Goal: Check status: Check status

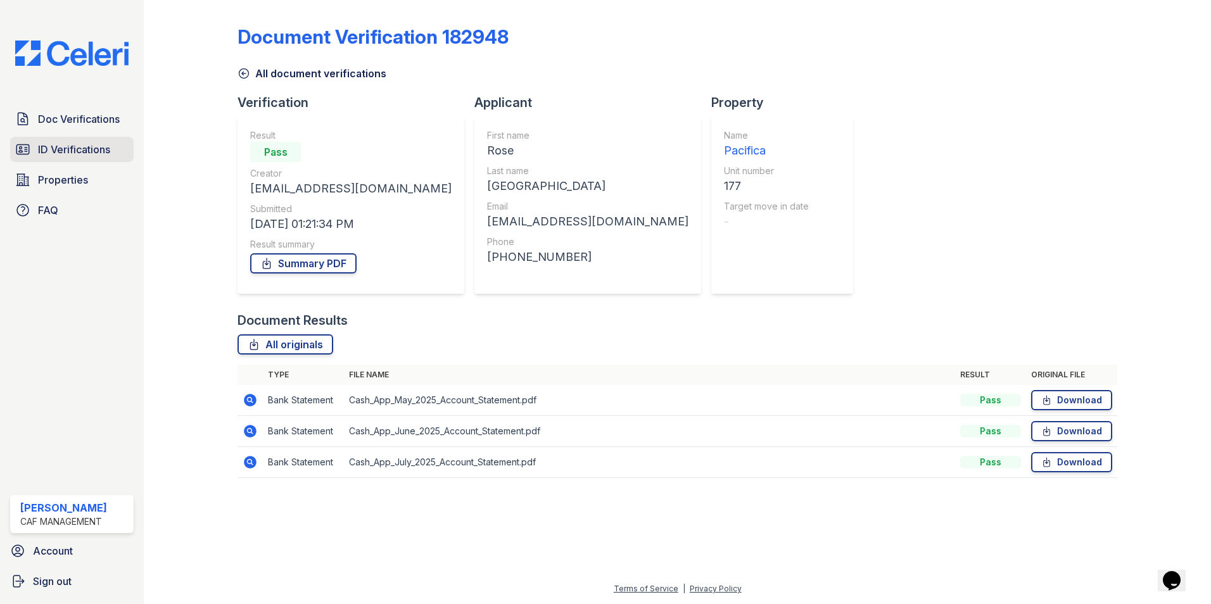
click at [92, 155] on span "ID Verifications" at bounding box center [74, 149] width 72 height 15
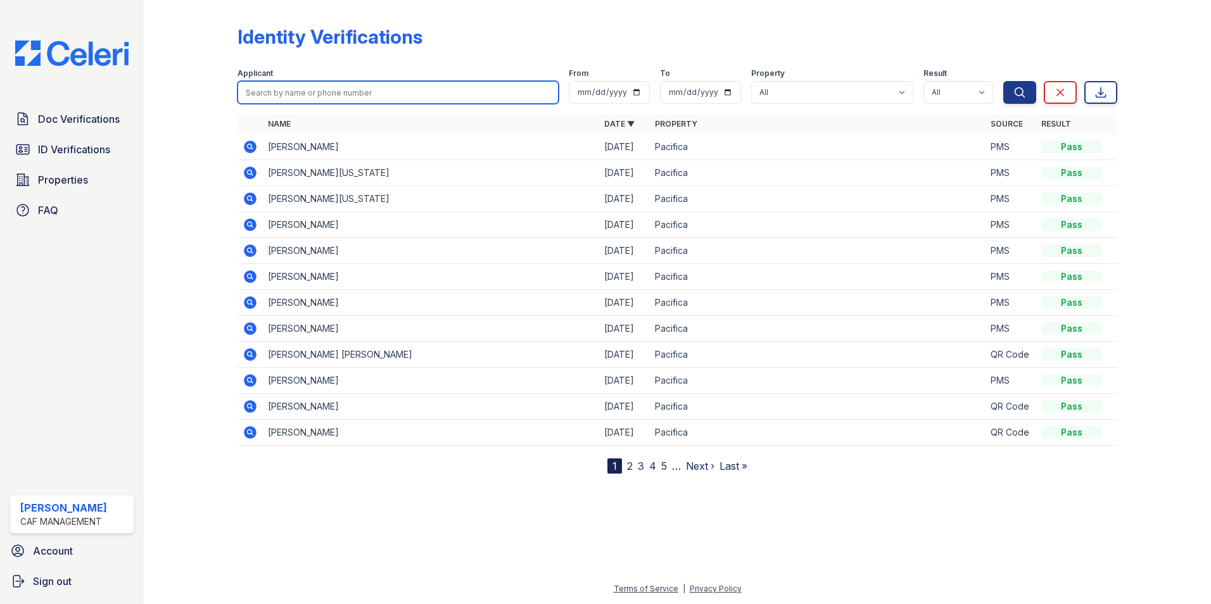
click at [296, 91] on input "search" at bounding box center [397, 92] width 321 height 23
type input "mack"
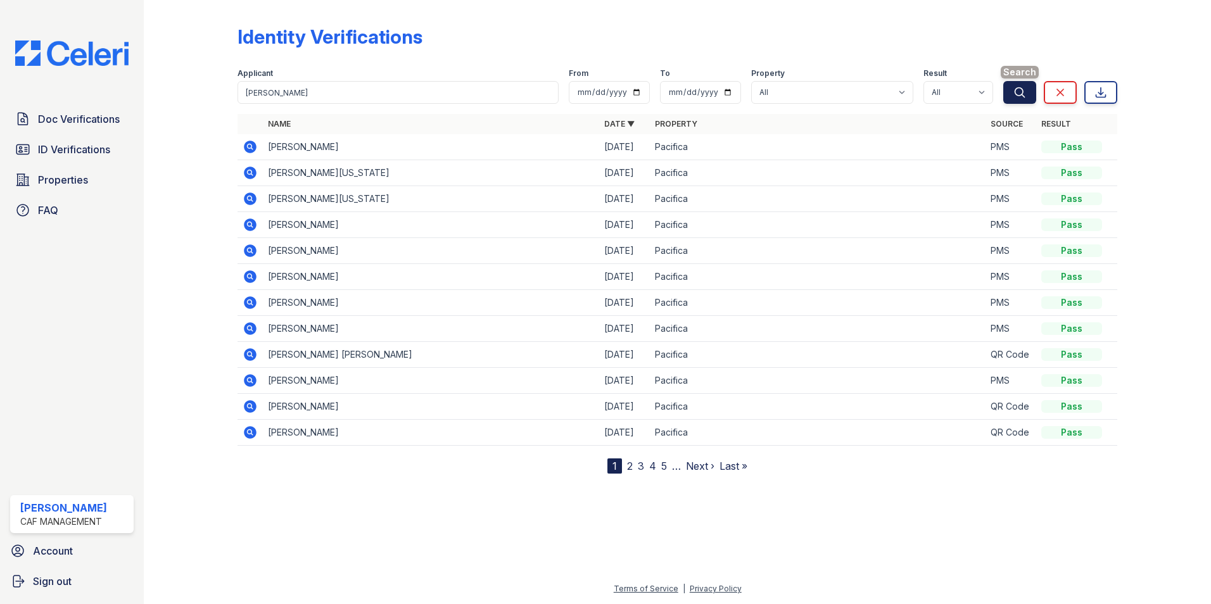
click at [1032, 96] on button "Search" at bounding box center [1019, 92] width 33 height 23
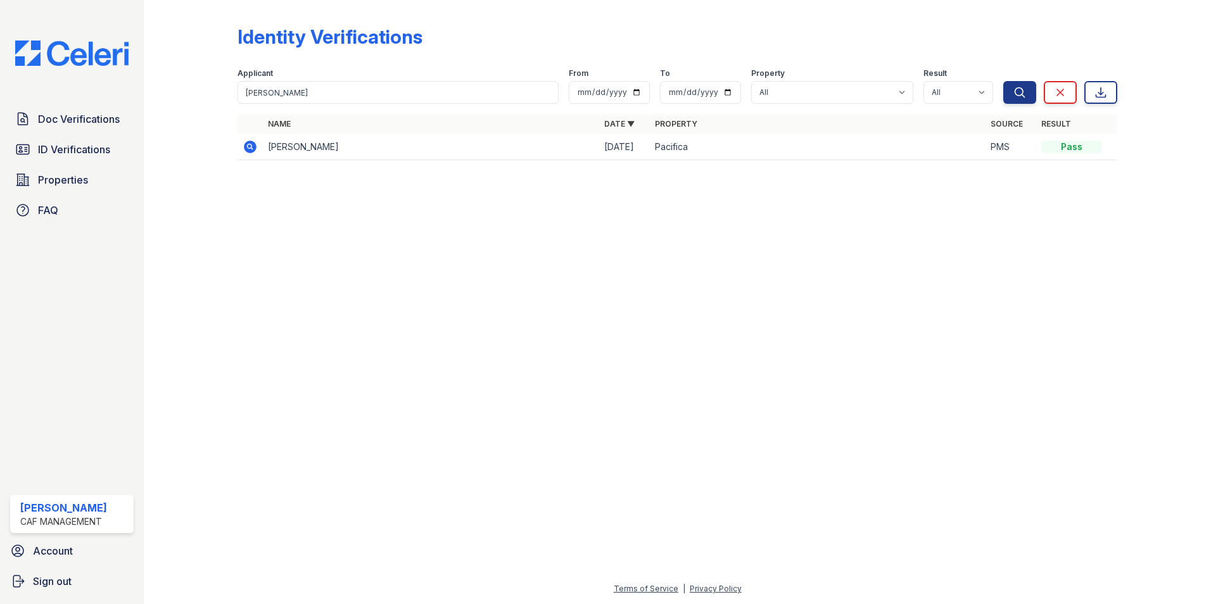
click at [248, 146] on icon at bounding box center [250, 146] width 15 height 15
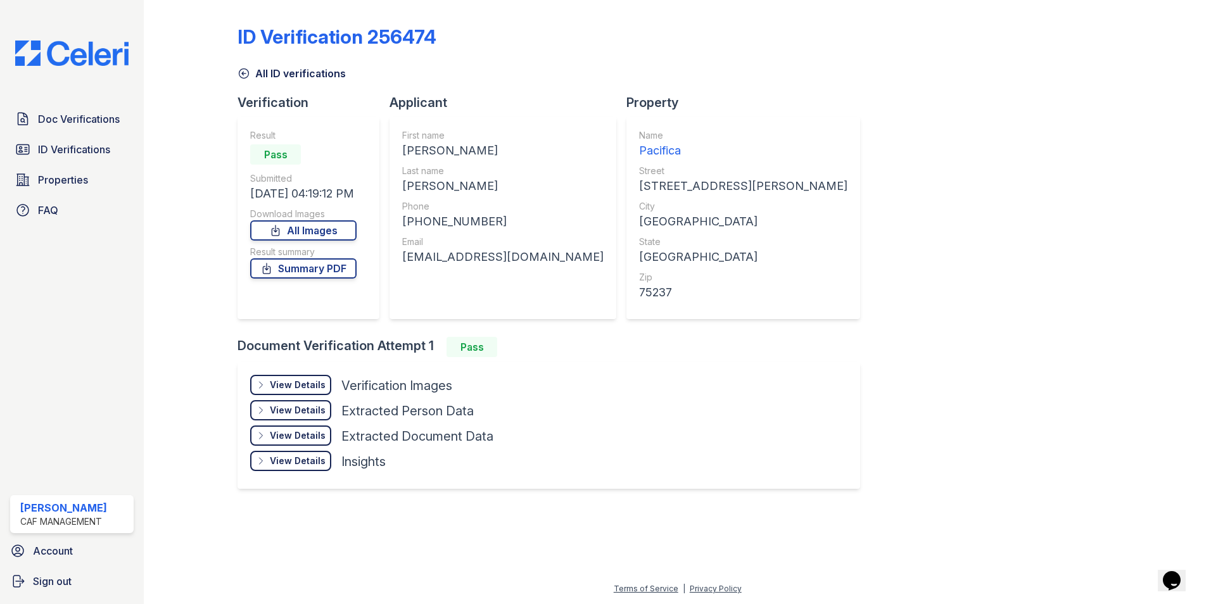
click at [289, 388] on div "View Details" at bounding box center [298, 385] width 56 height 13
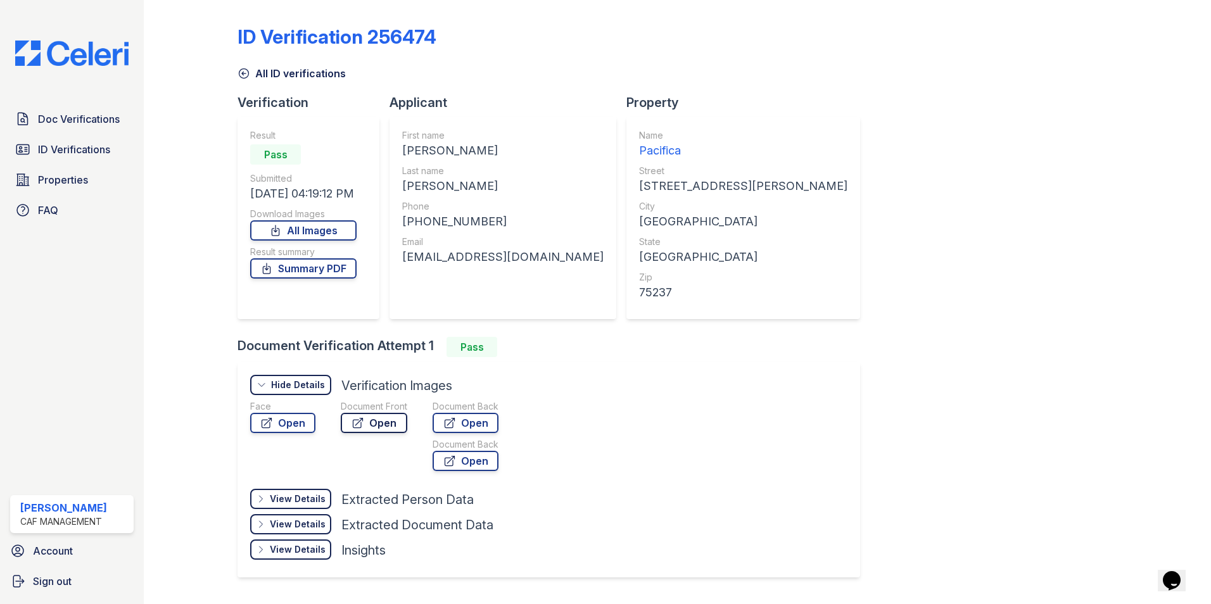
click at [375, 424] on link "Open" at bounding box center [374, 423] width 66 height 20
click at [353, 420] on icon at bounding box center [357, 423] width 9 height 9
drag, startPoint x: 364, startPoint y: 422, endPoint x: 325, endPoint y: 446, distance: 45.5
click at [325, 446] on div "Face Open Document Front Open Document Back Open Document Back Open" at bounding box center [387, 438] width 274 height 76
click at [374, 421] on link "Open" at bounding box center [374, 423] width 66 height 20
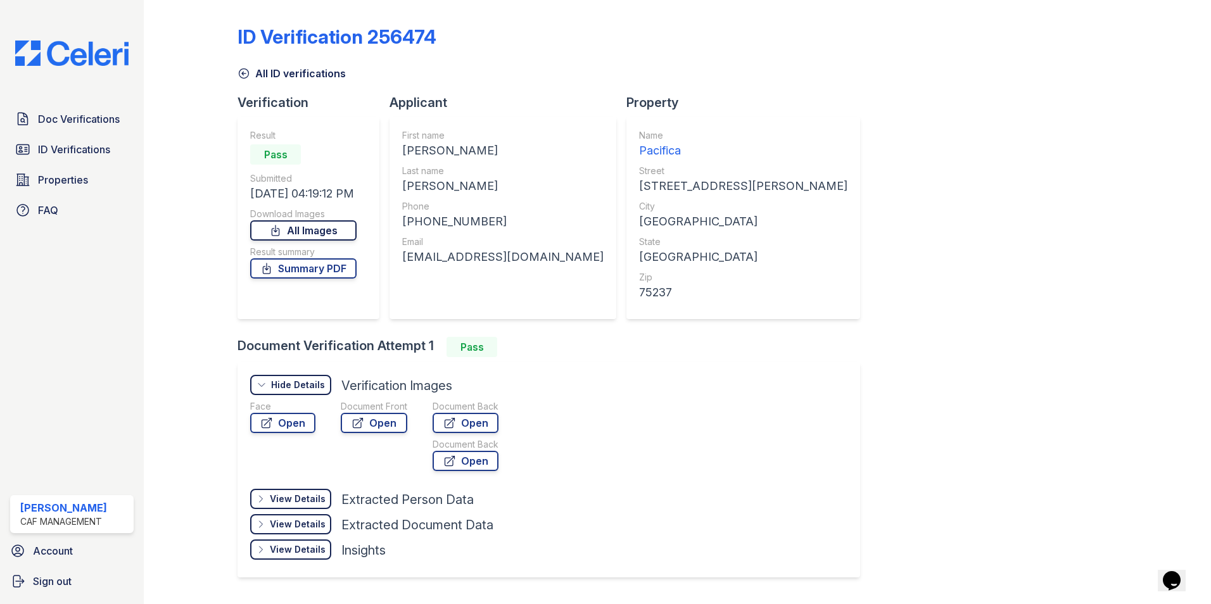
click at [314, 233] on link "All Images" at bounding box center [303, 230] width 106 height 20
click at [241, 72] on icon at bounding box center [243, 73] width 13 height 13
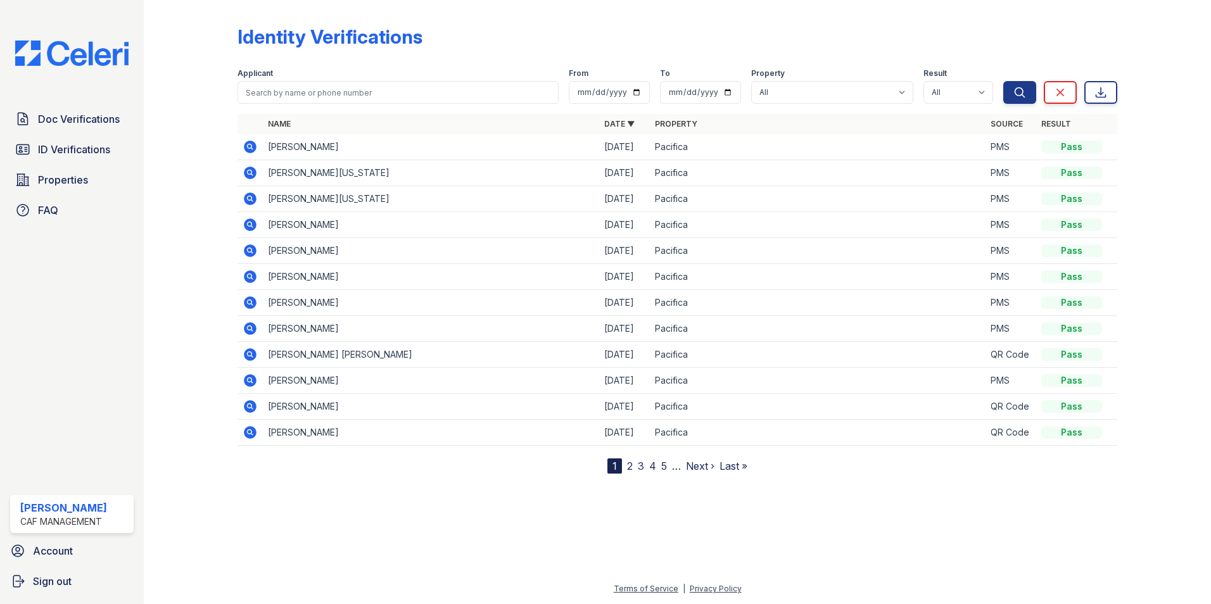
click at [81, 118] on span "Doc Verifications" at bounding box center [79, 118] width 82 height 15
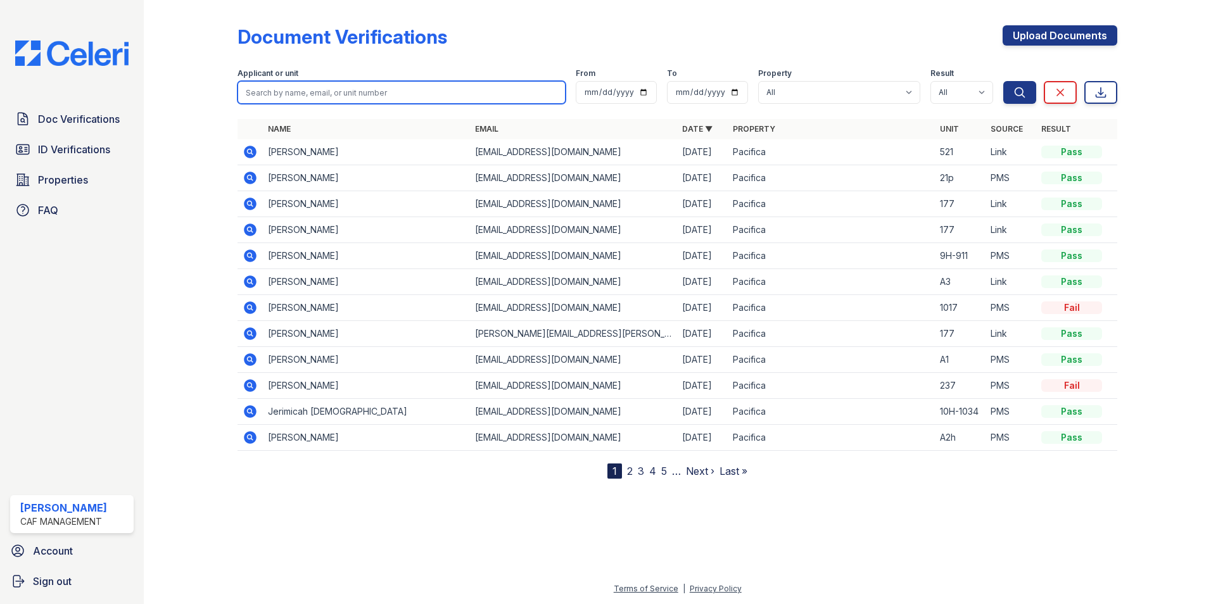
click at [343, 94] on input "search" at bounding box center [401, 92] width 328 height 23
type input "alex"
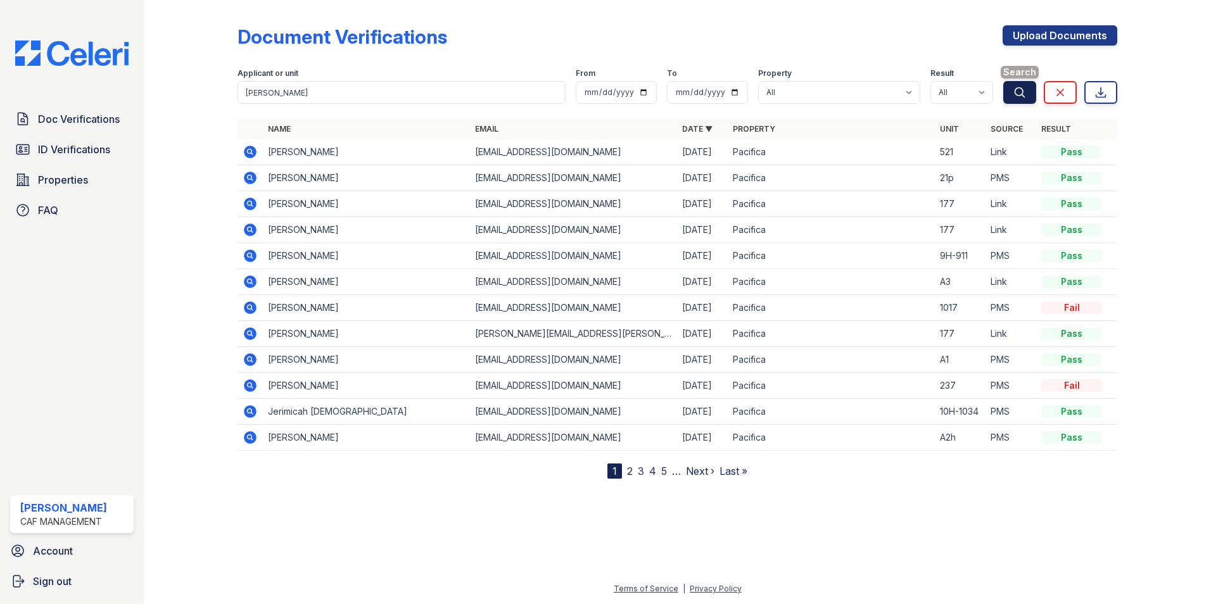
click at [1030, 96] on button "Search" at bounding box center [1019, 92] width 33 height 23
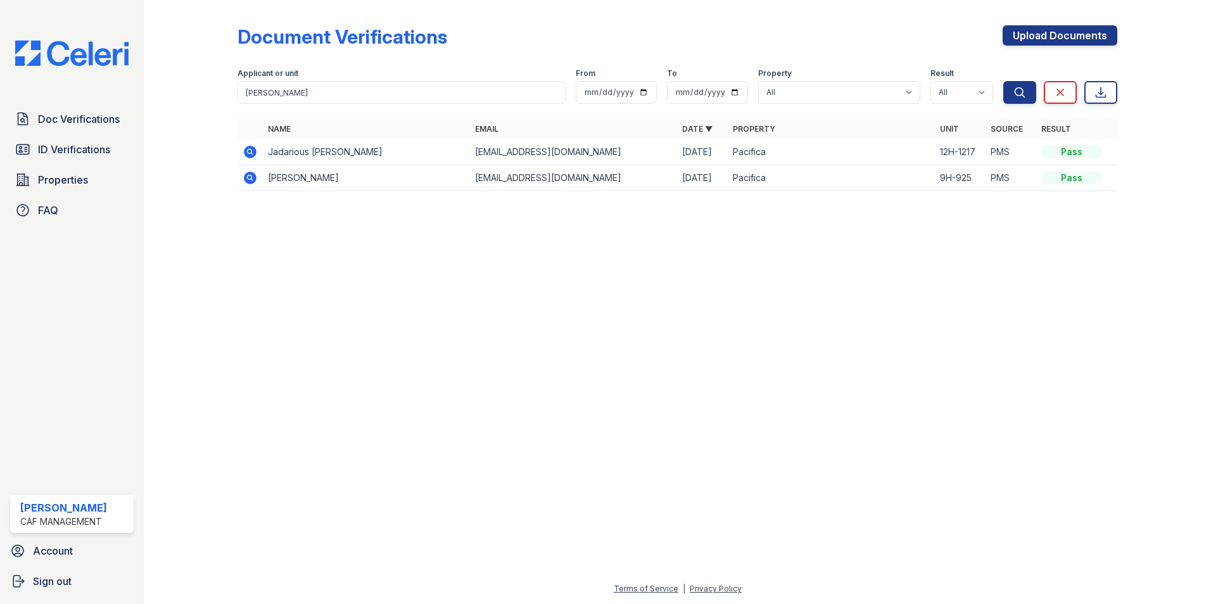
click at [249, 151] on icon at bounding box center [249, 150] width 3 height 3
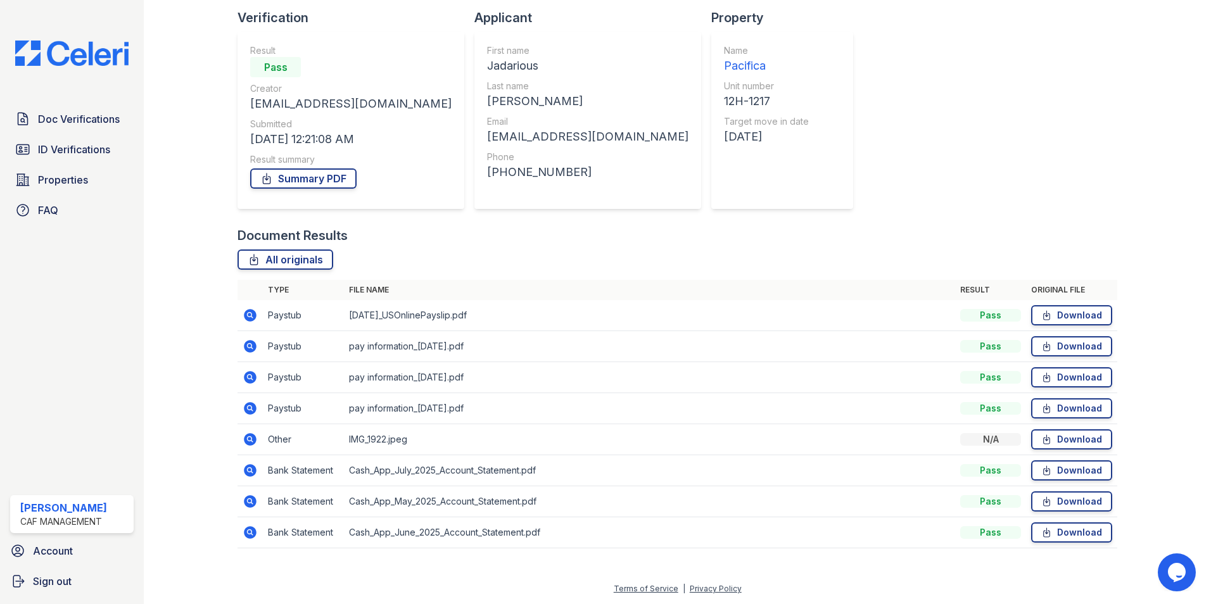
click at [249, 315] on icon at bounding box center [249, 314] width 3 height 3
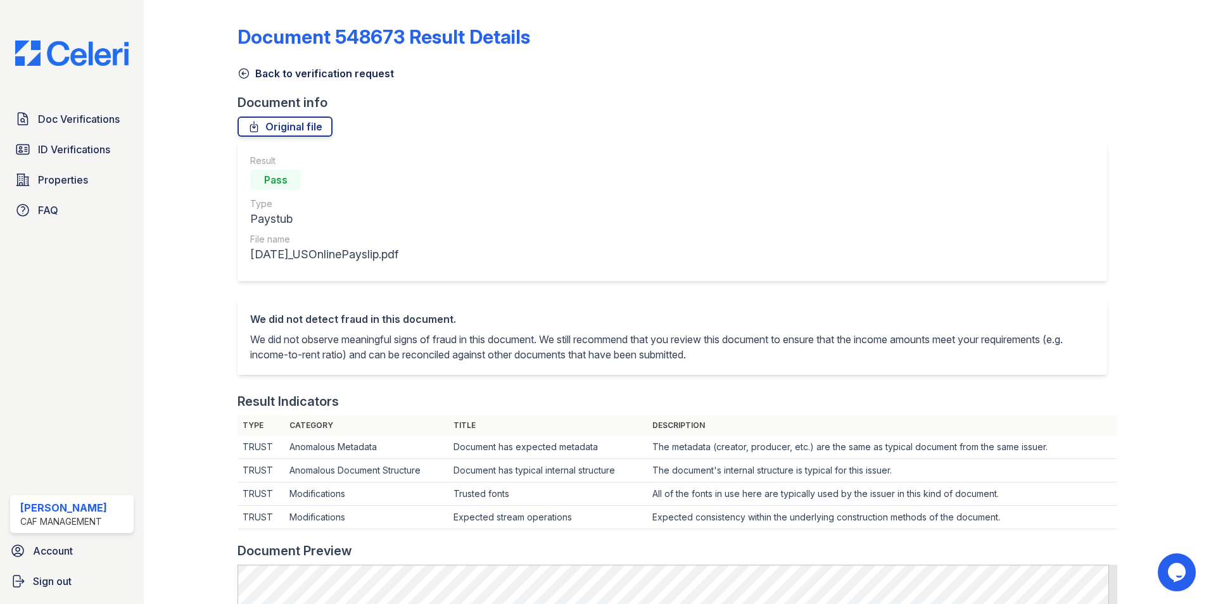
click at [244, 77] on icon at bounding box center [243, 73] width 13 height 13
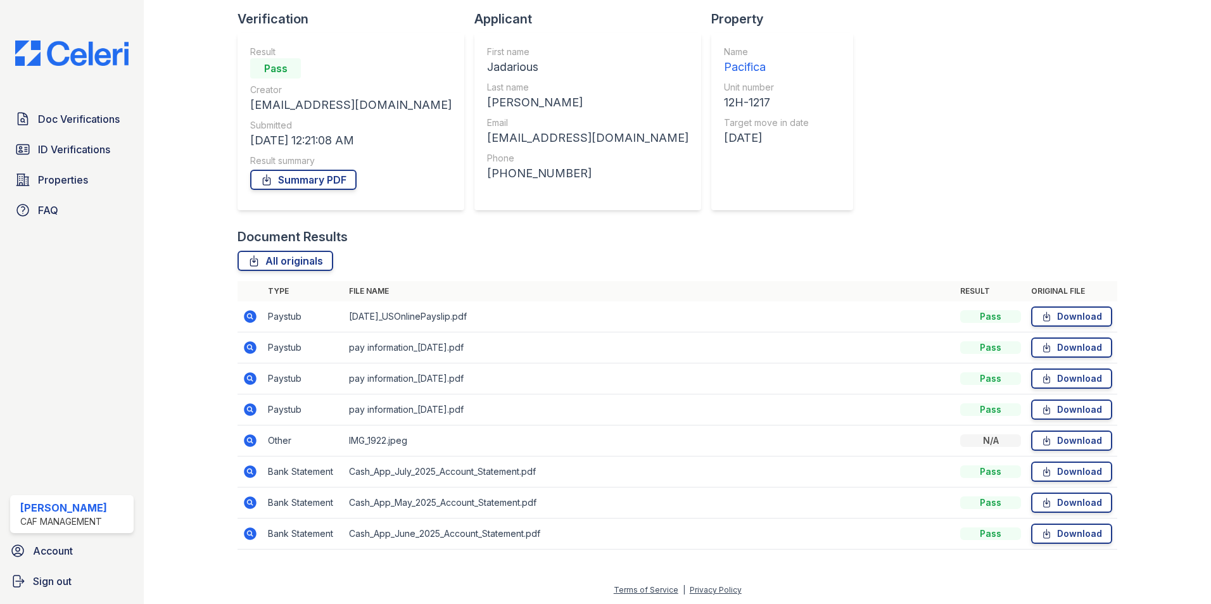
scroll to position [85, 0]
click at [248, 349] on icon at bounding box center [250, 346] width 13 height 13
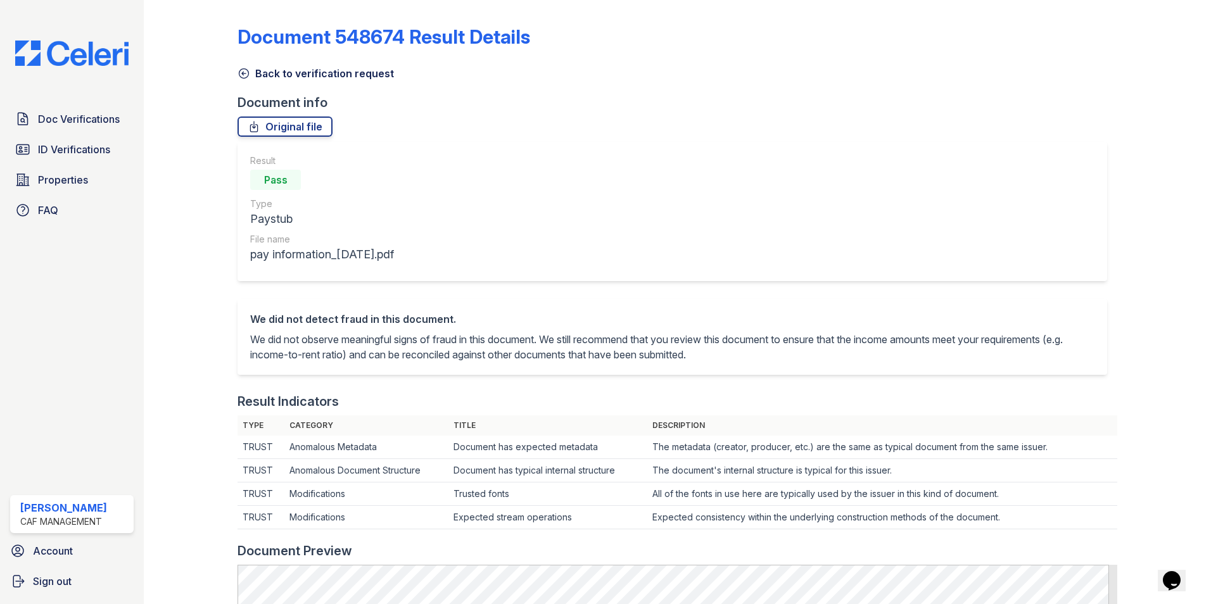
click at [244, 73] on icon at bounding box center [243, 73] width 9 height 9
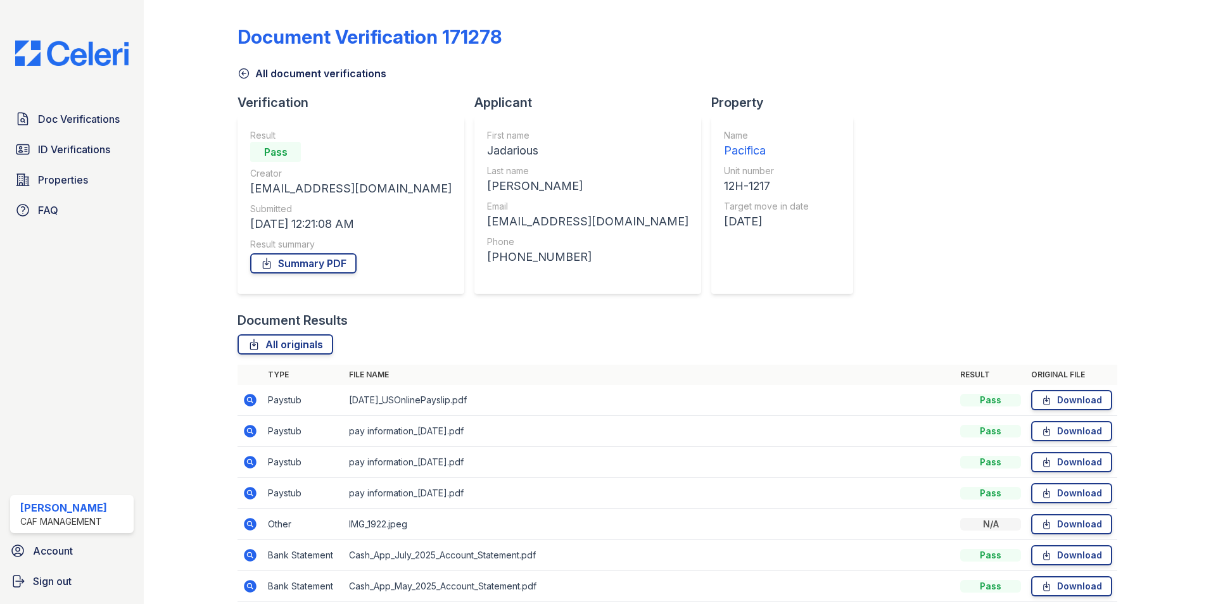
scroll to position [63, 0]
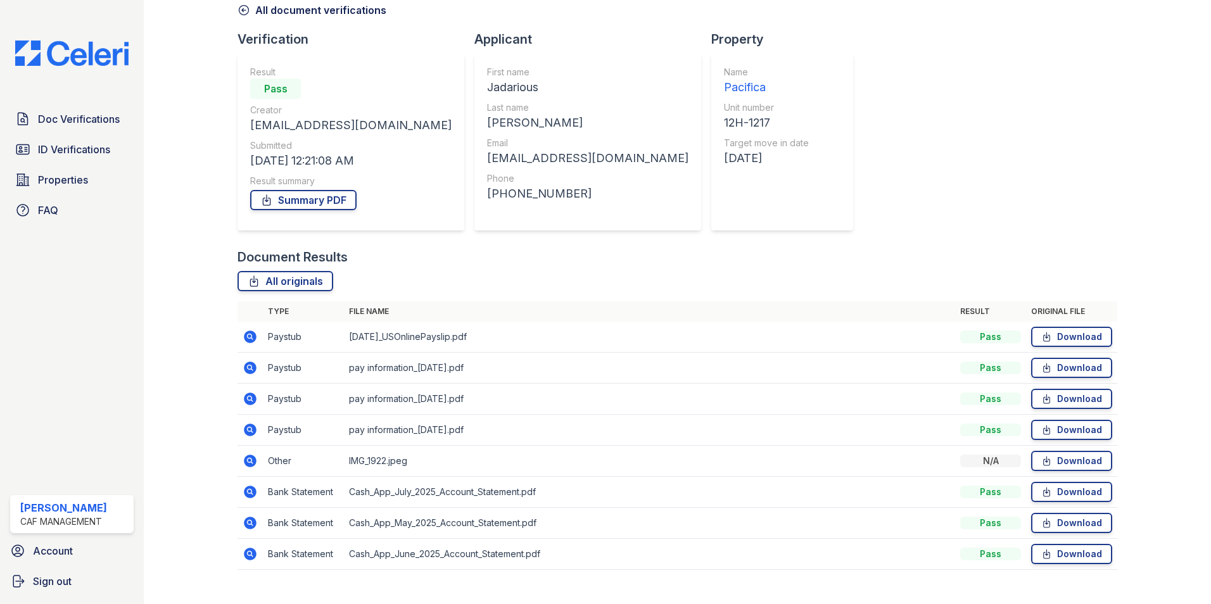
click at [251, 401] on icon at bounding box center [250, 399] width 13 height 13
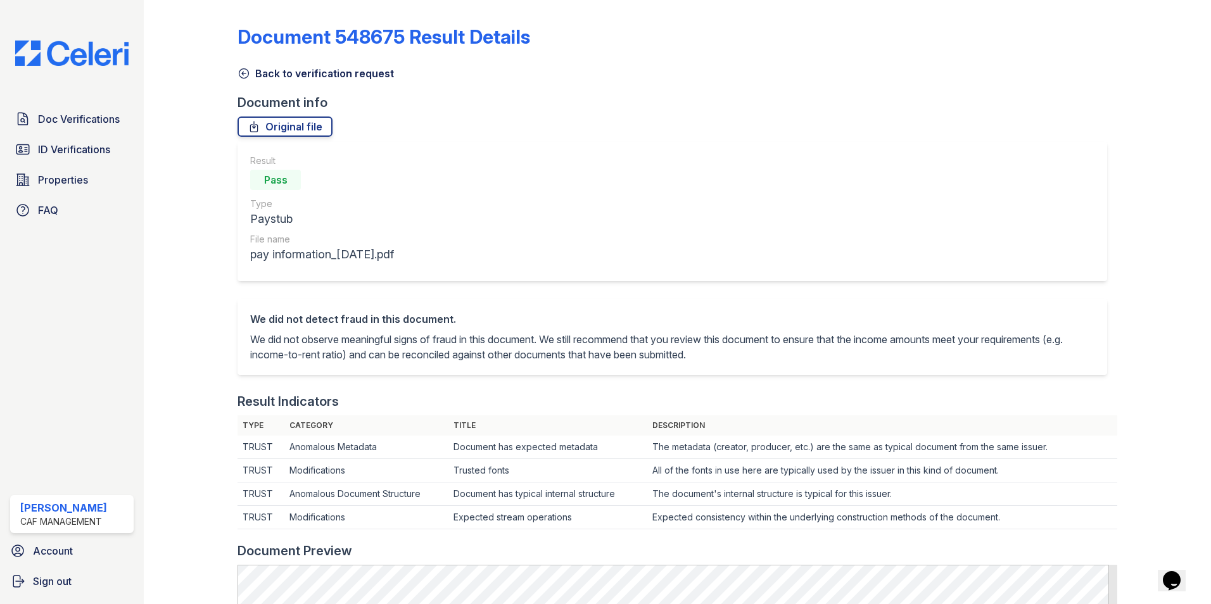
drag, startPoint x: 242, startPoint y: 73, endPoint x: 239, endPoint y: 102, distance: 29.2
click at [243, 73] on icon at bounding box center [243, 73] width 9 height 9
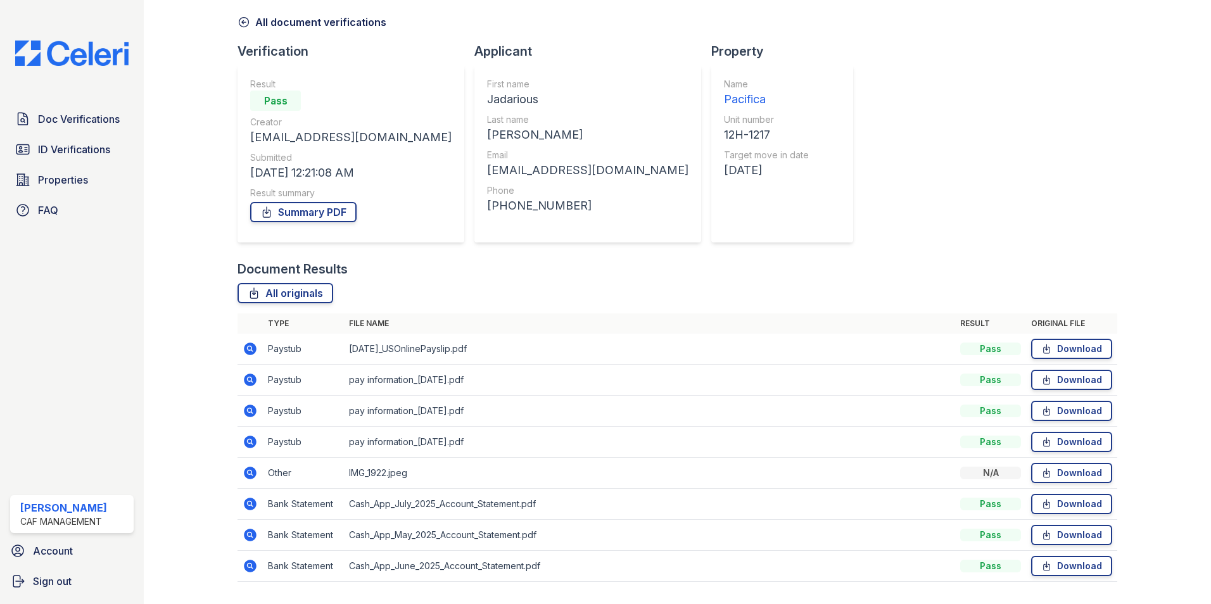
scroll to position [63, 0]
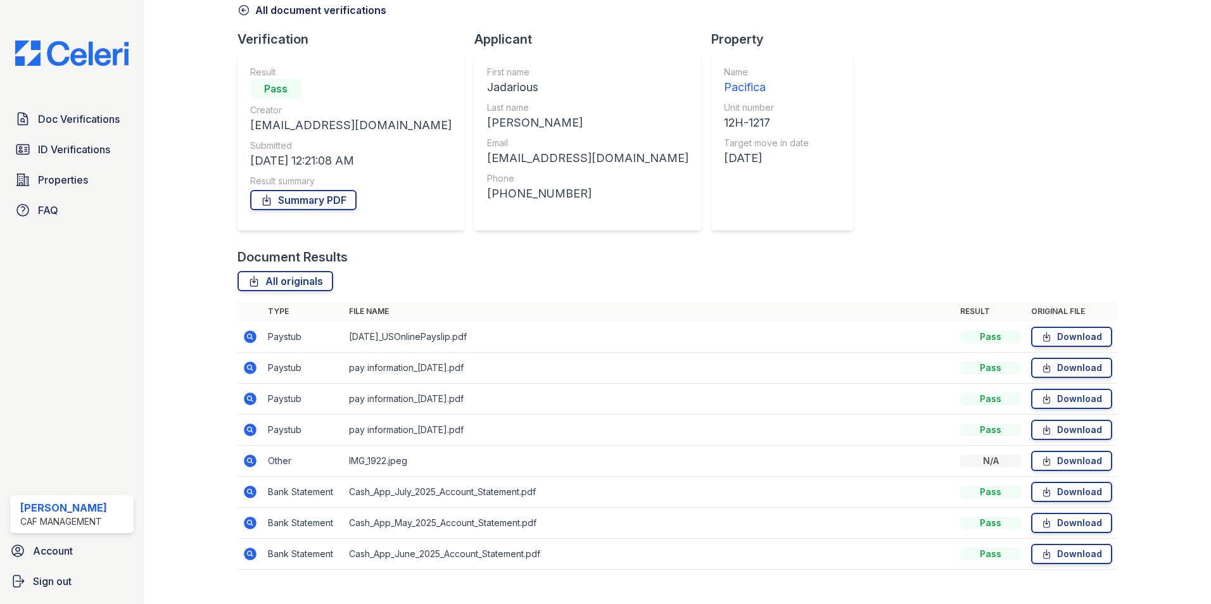
click at [249, 431] on icon at bounding box center [250, 429] width 15 height 15
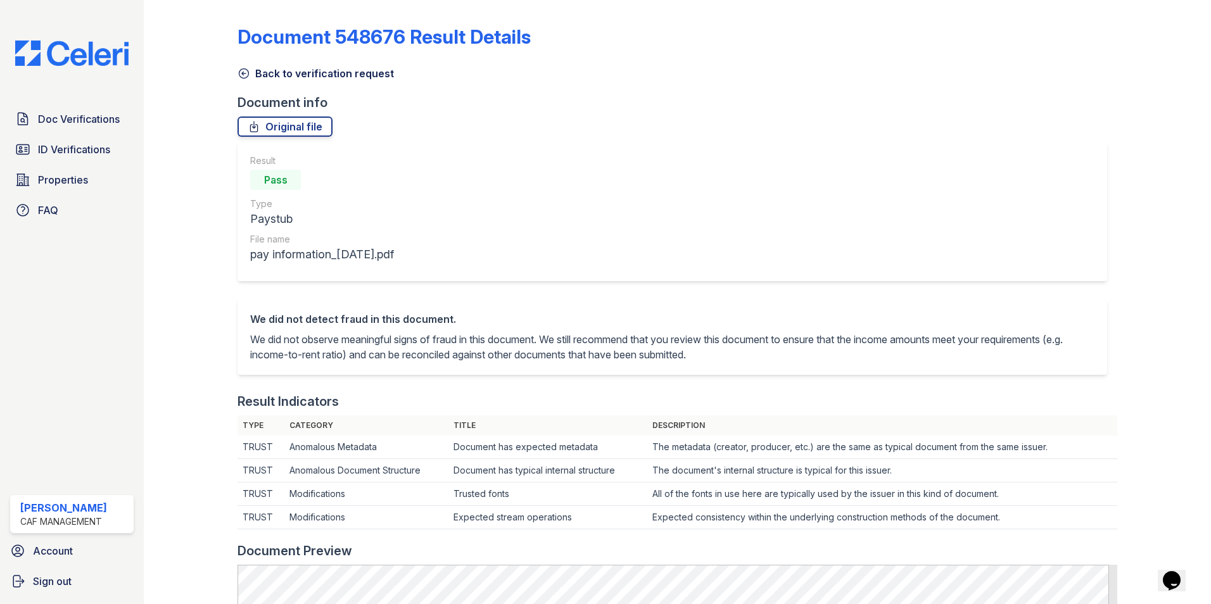
drag, startPoint x: 238, startPoint y: 73, endPoint x: 232, endPoint y: 114, distance: 40.9
click at [239, 73] on icon at bounding box center [243, 73] width 9 height 9
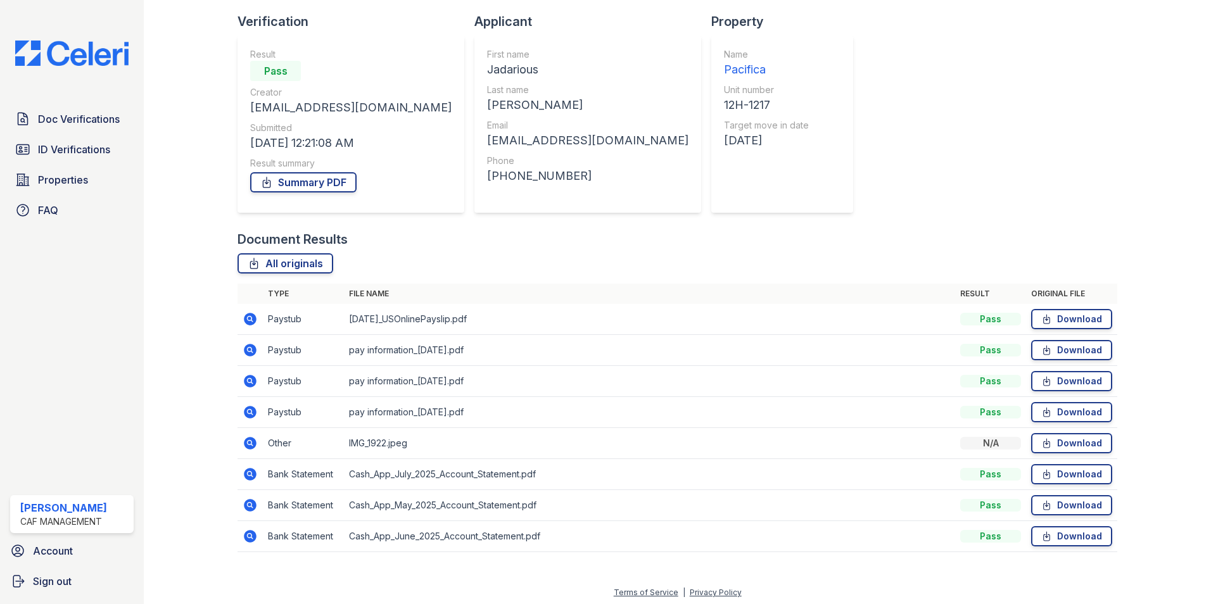
scroll to position [85, 0]
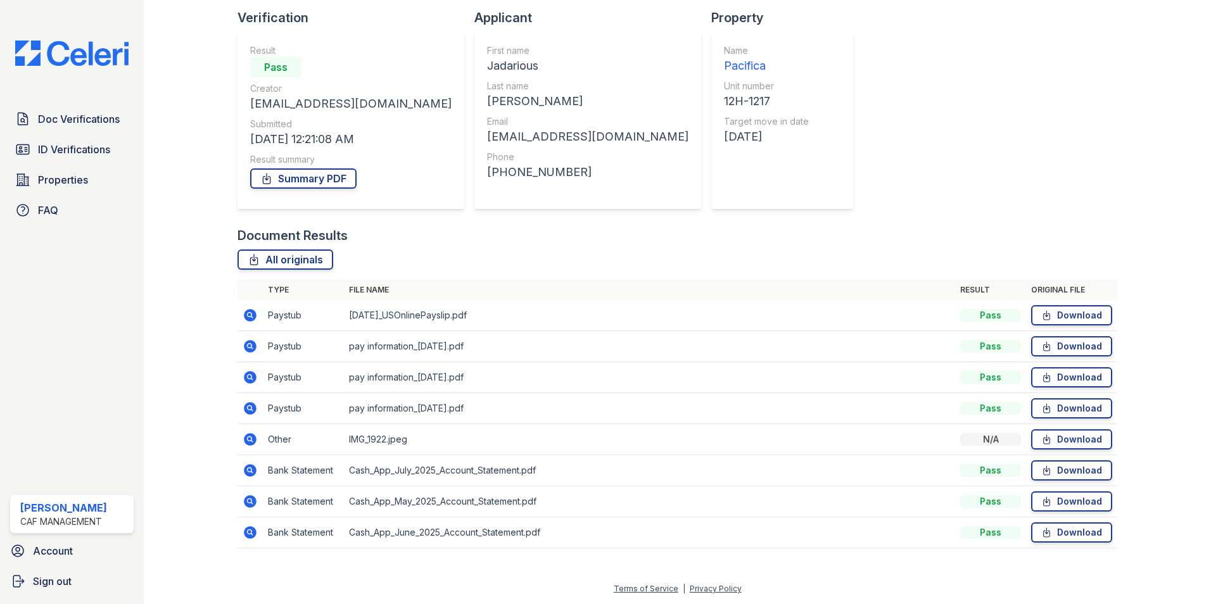
click at [252, 436] on icon at bounding box center [250, 439] width 13 height 13
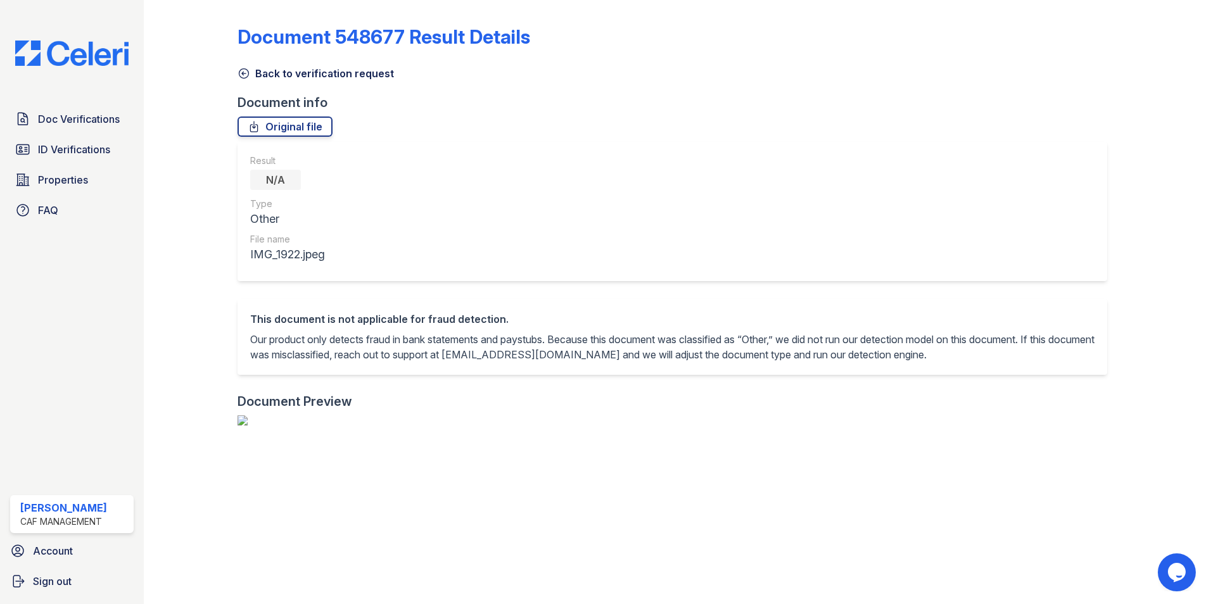
click at [238, 78] on icon at bounding box center [243, 73] width 13 height 13
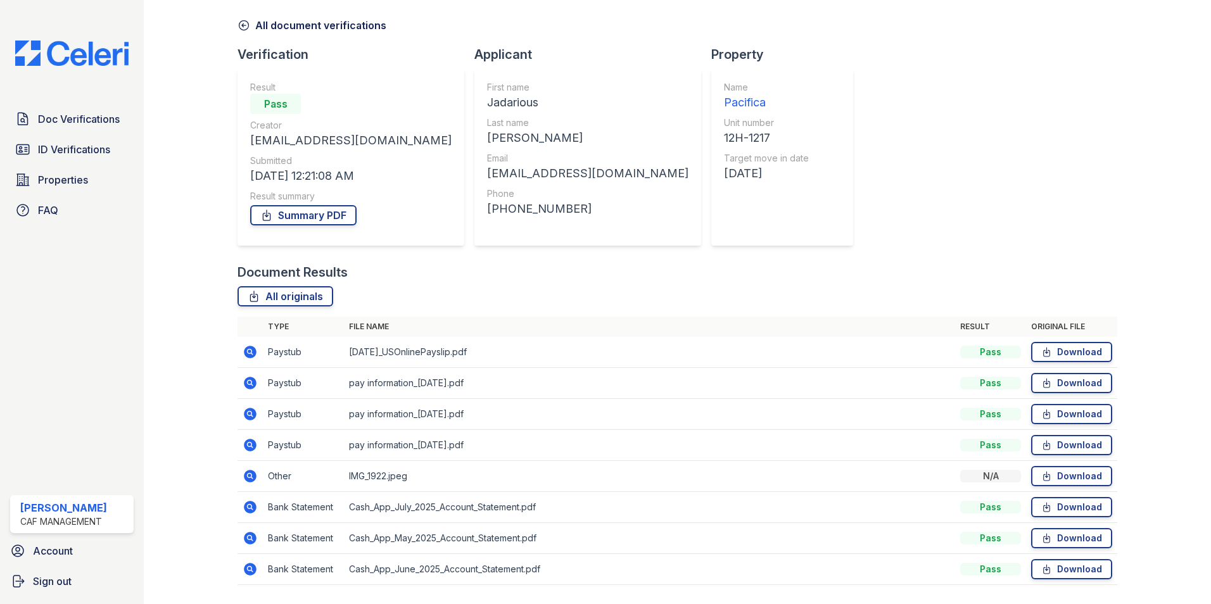
scroll to position [85, 0]
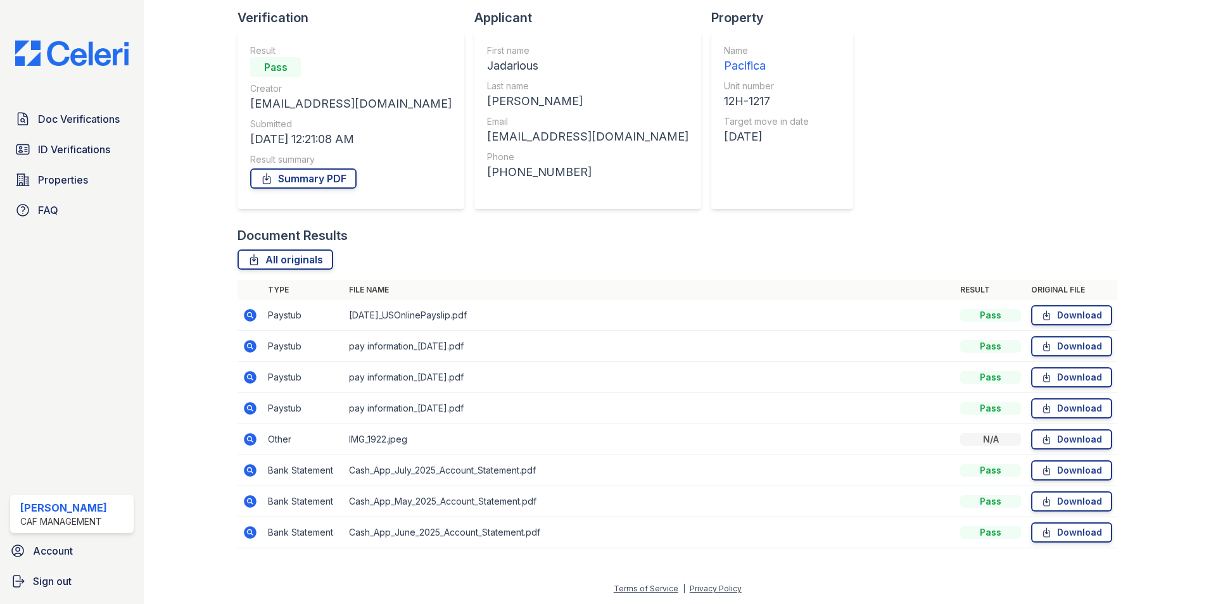
click at [253, 471] on icon at bounding box center [250, 470] width 13 height 13
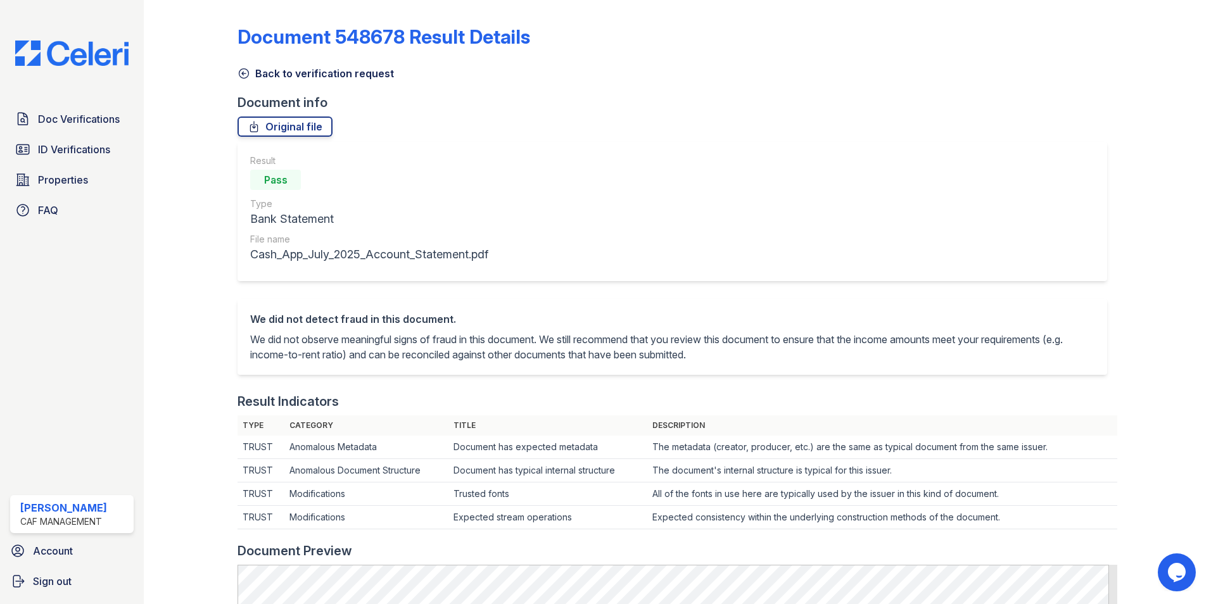
click at [244, 76] on icon at bounding box center [243, 73] width 13 height 13
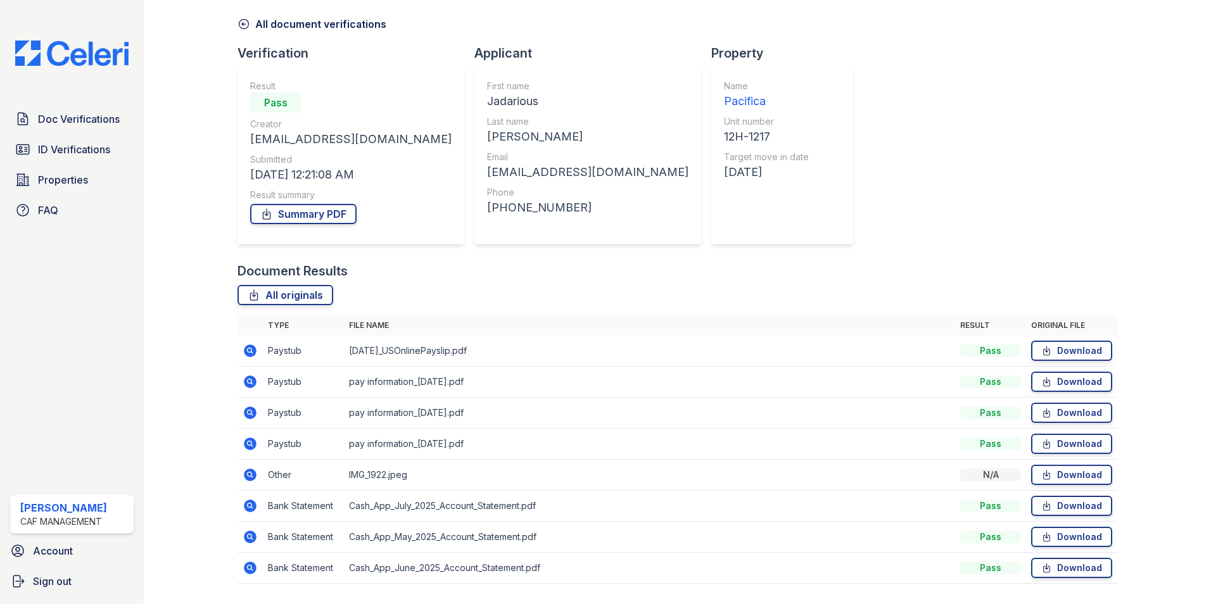
scroll to position [85, 0]
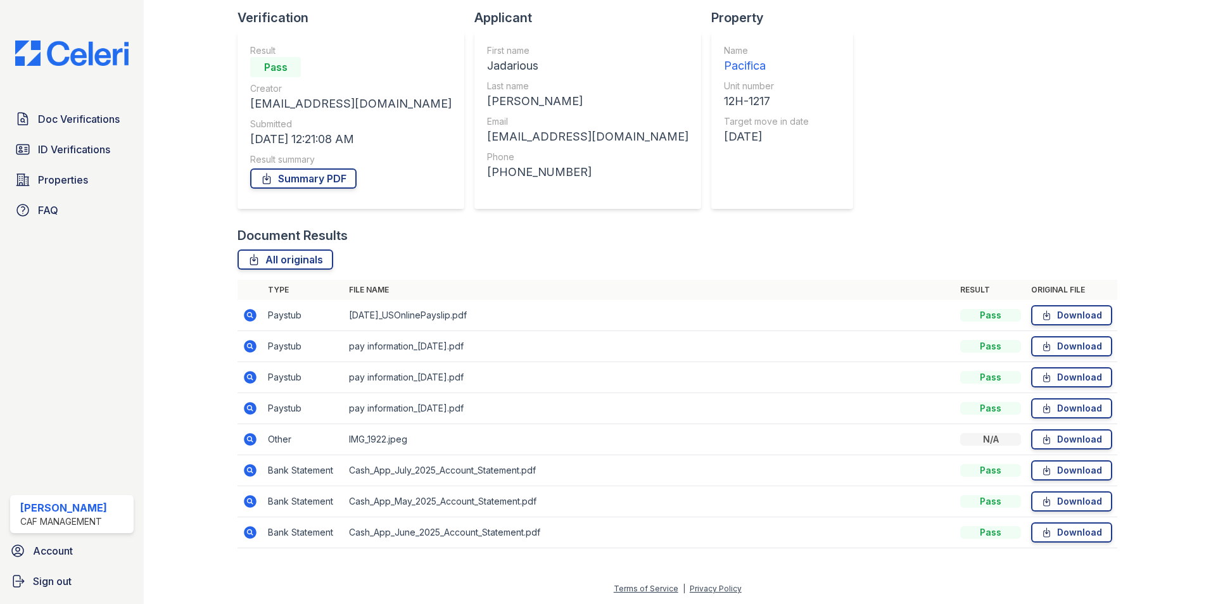
click at [243, 505] on icon at bounding box center [250, 501] width 15 height 15
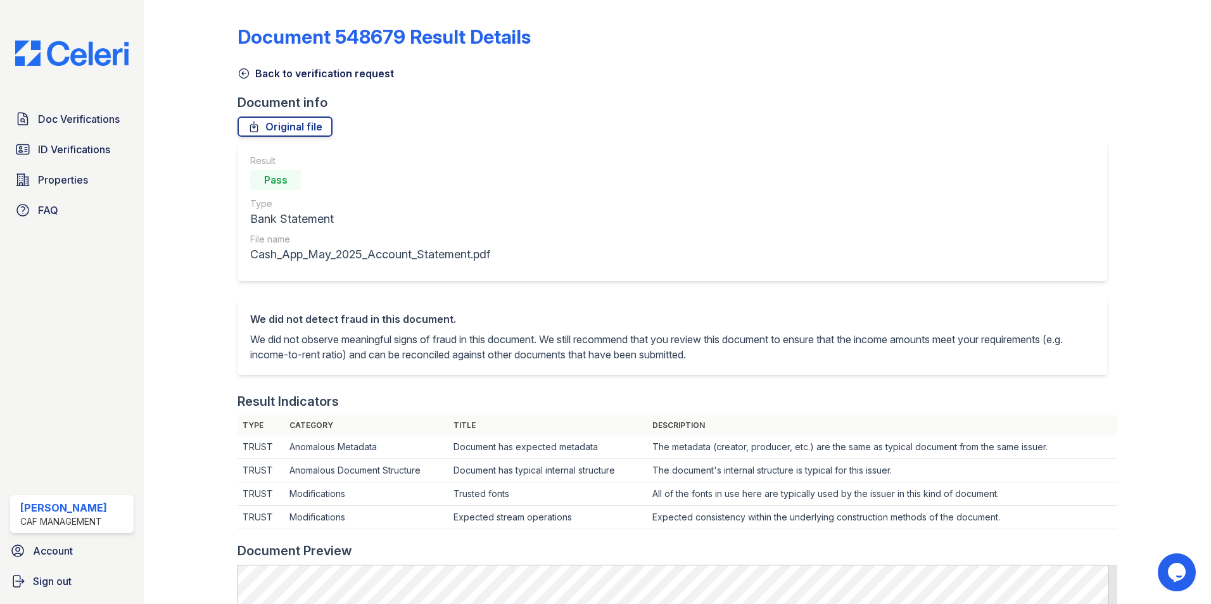
click at [238, 72] on icon at bounding box center [243, 73] width 13 height 13
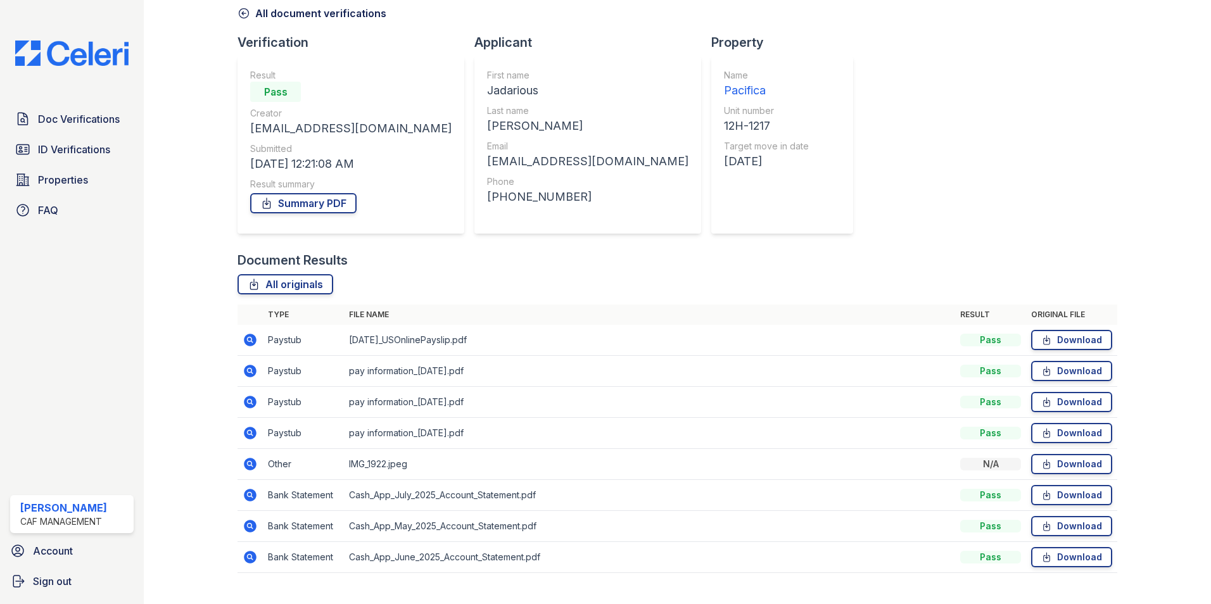
scroll to position [85, 0]
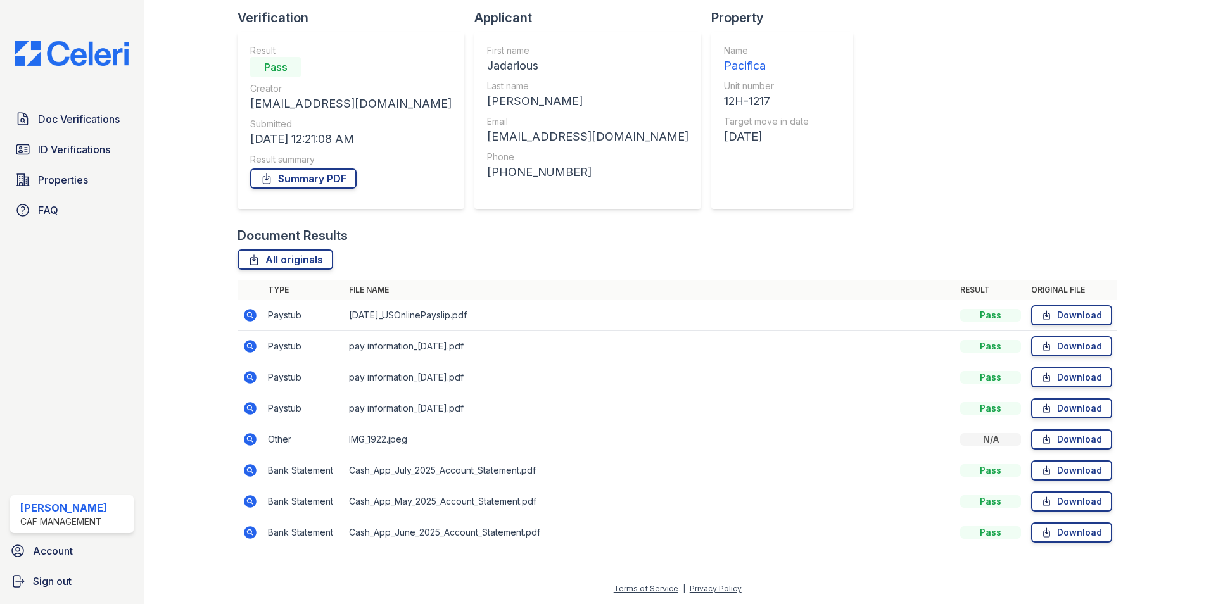
click at [251, 535] on icon at bounding box center [250, 532] width 13 height 13
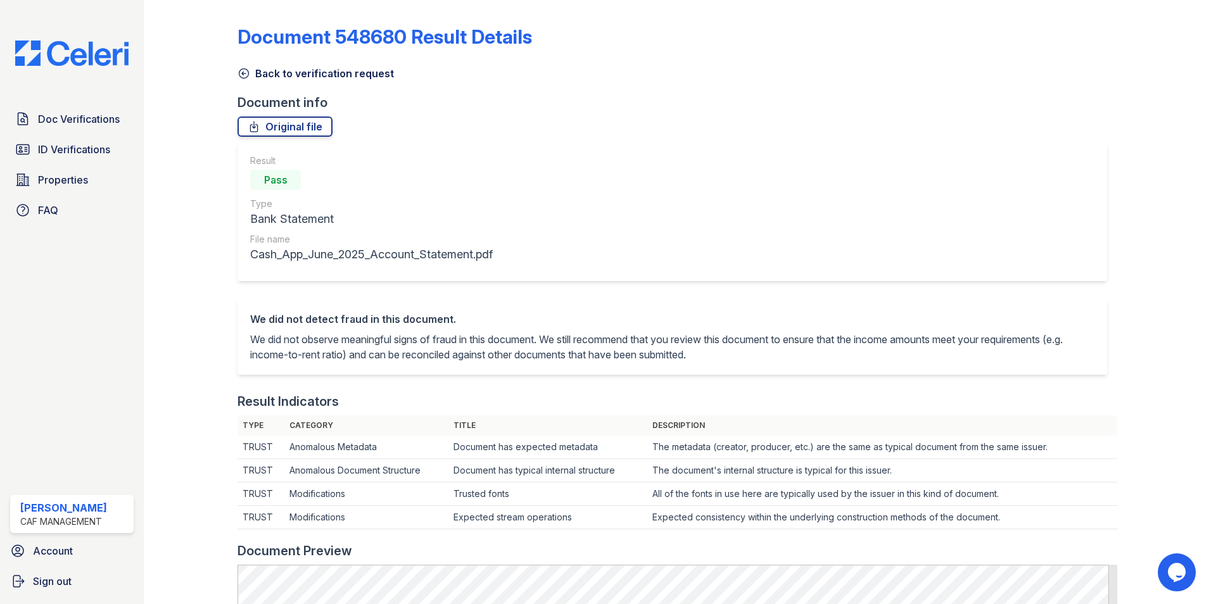
click at [238, 74] on icon at bounding box center [243, 73] width 13 height 13
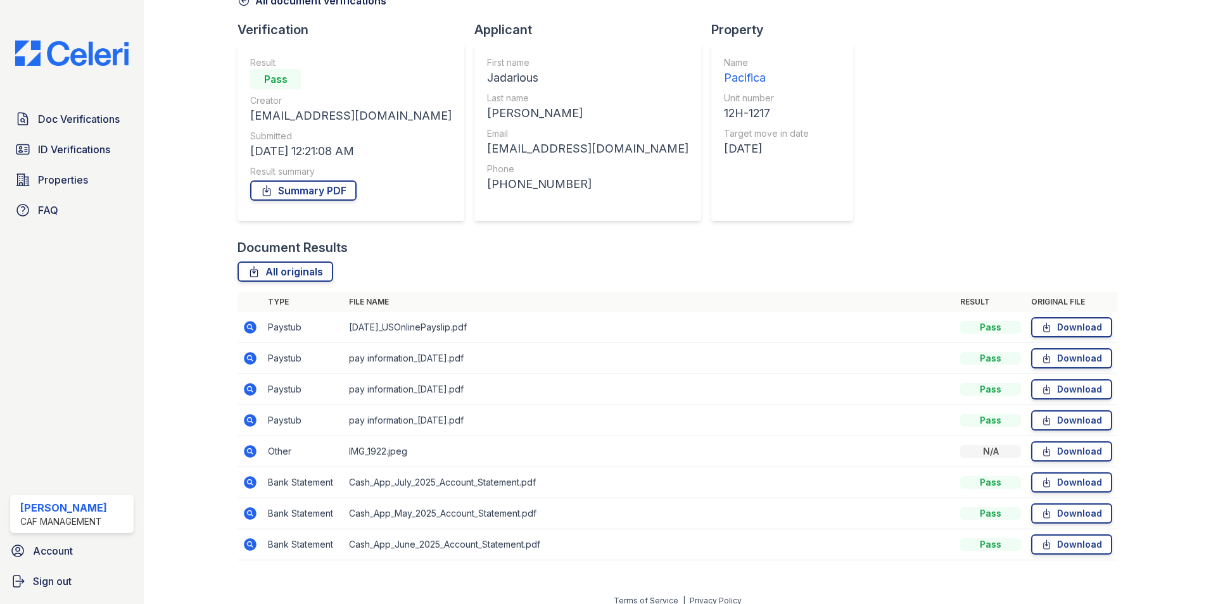
scroll to position [85, 0]
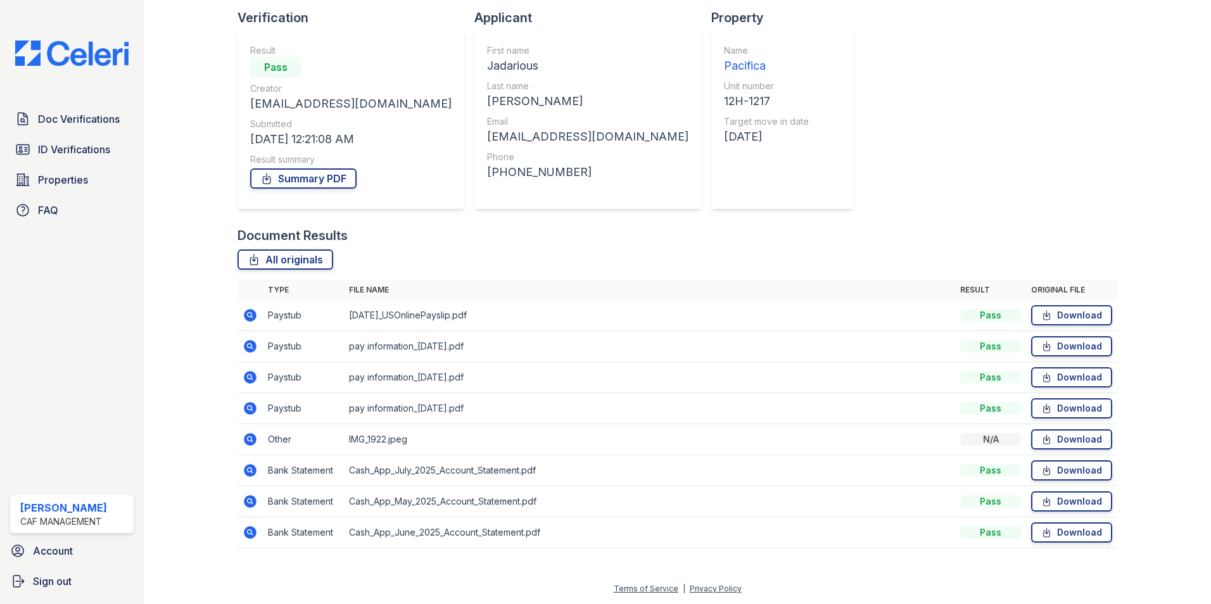
click at [251, 502] on icon at bounding box center [250, 501] width 15 height 15
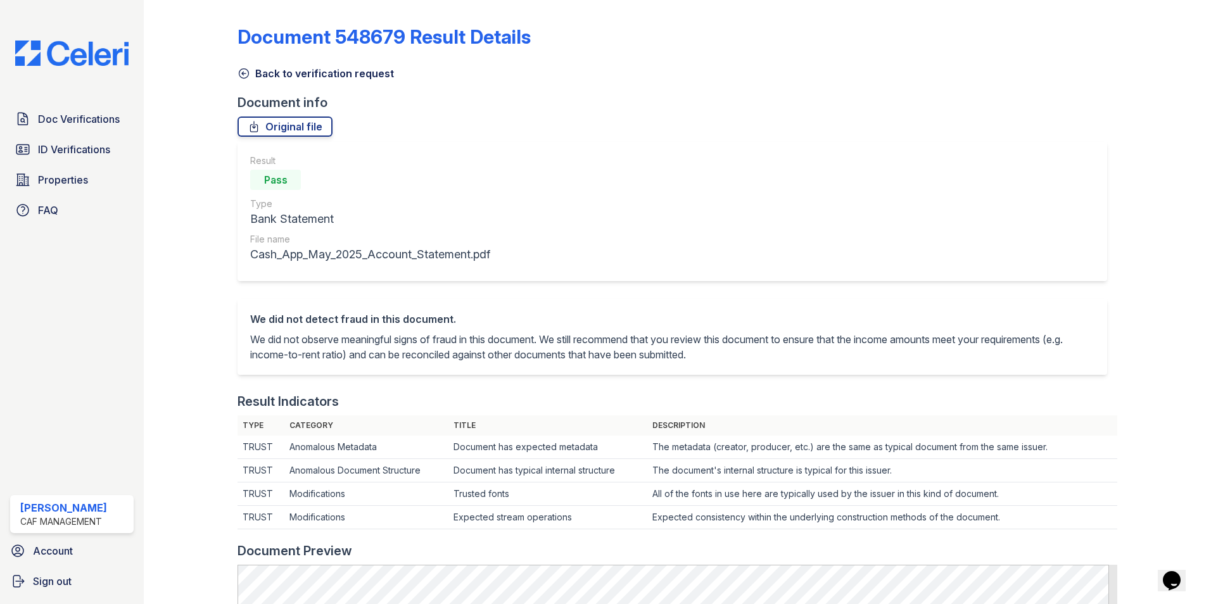
click at [239, 73] on icon at bounding box center [243, 73] width 13 height 13
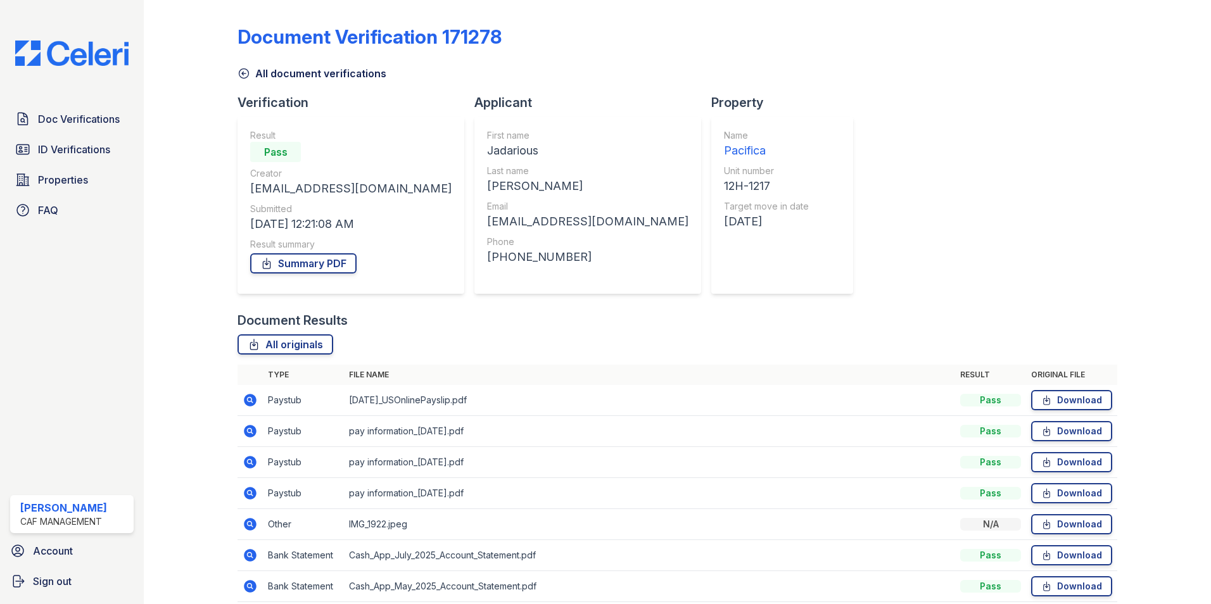
scroll to position [85, 0]
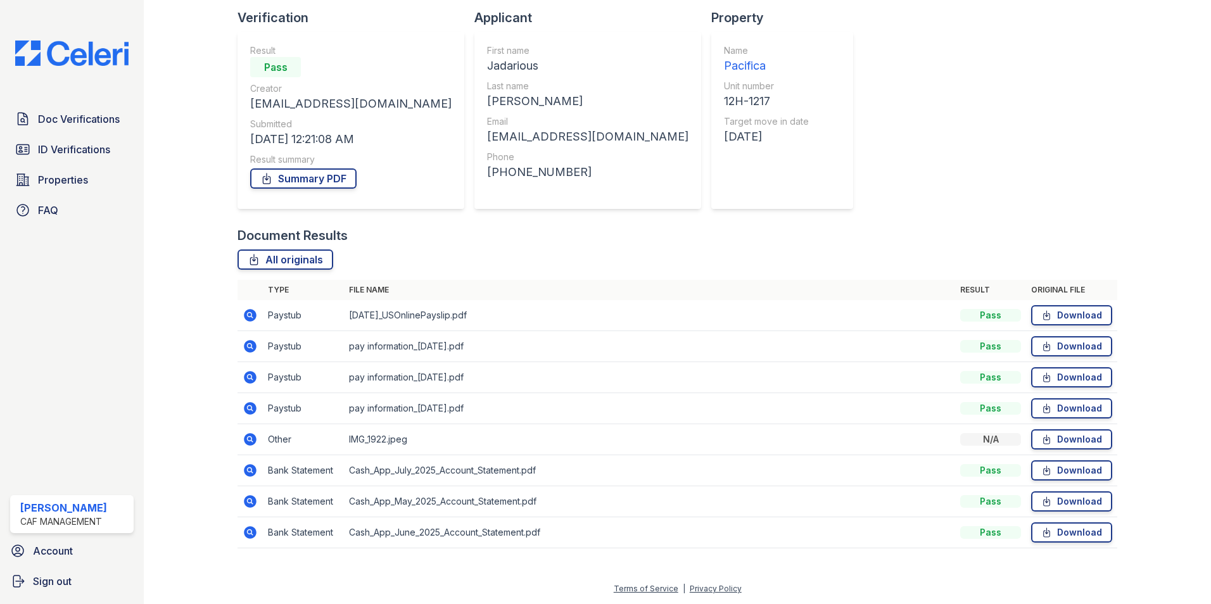
click at [247, 472] on icon at bounding box center [250, 470] width 13 height 13
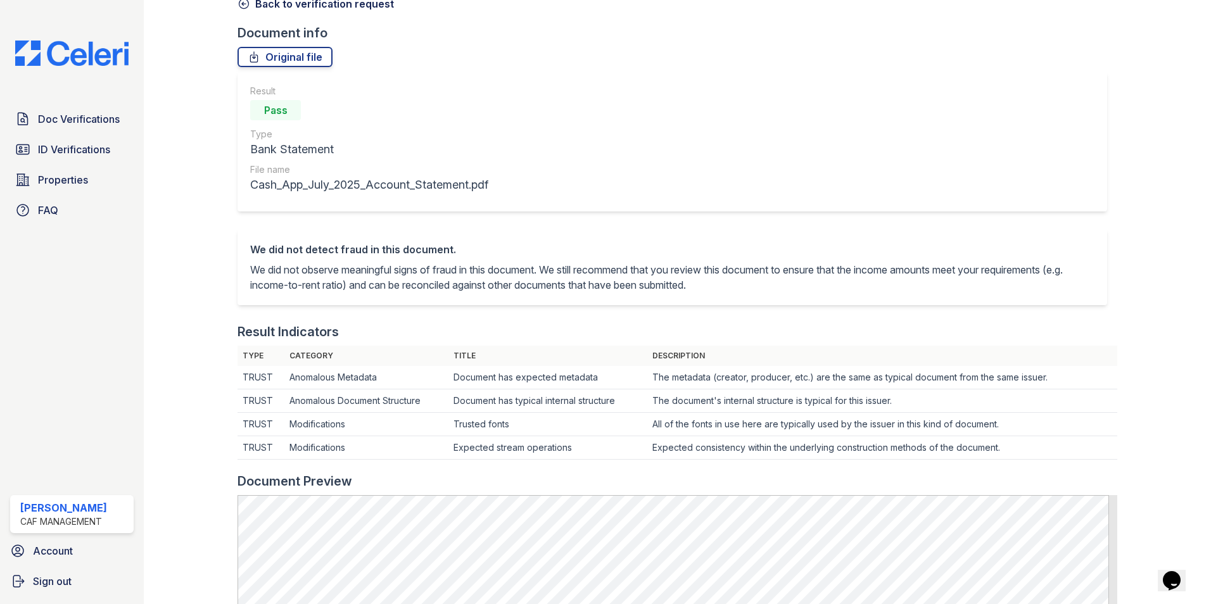
scroll to position [63, 0]
